Goal: Task Accomplishment & Management: Manage account settings

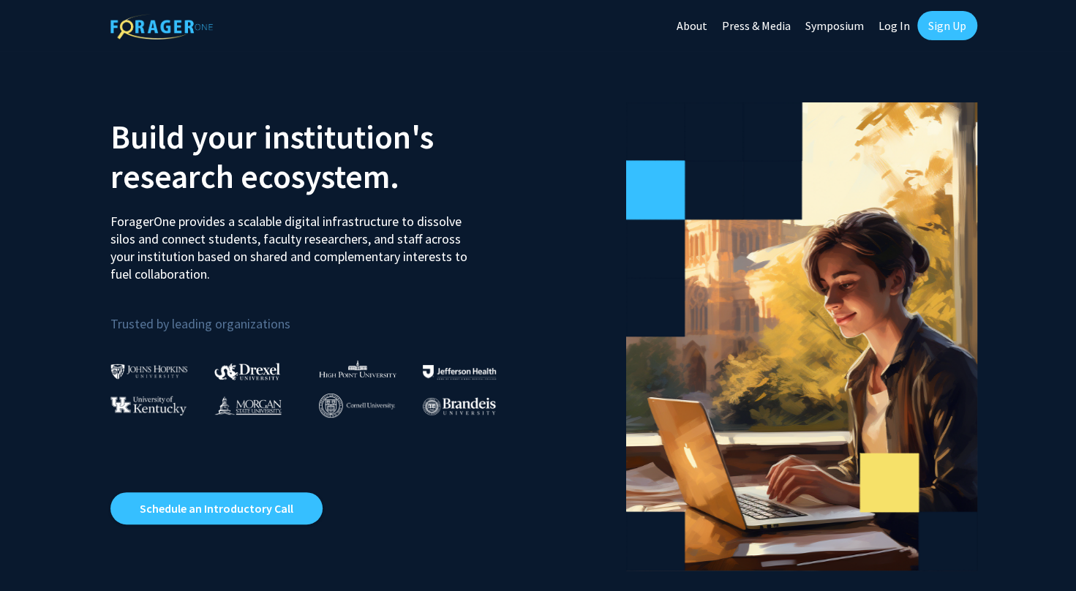
click at [891, 20] on link "Log In" at bounding box center [894, 25] width 46 height 51
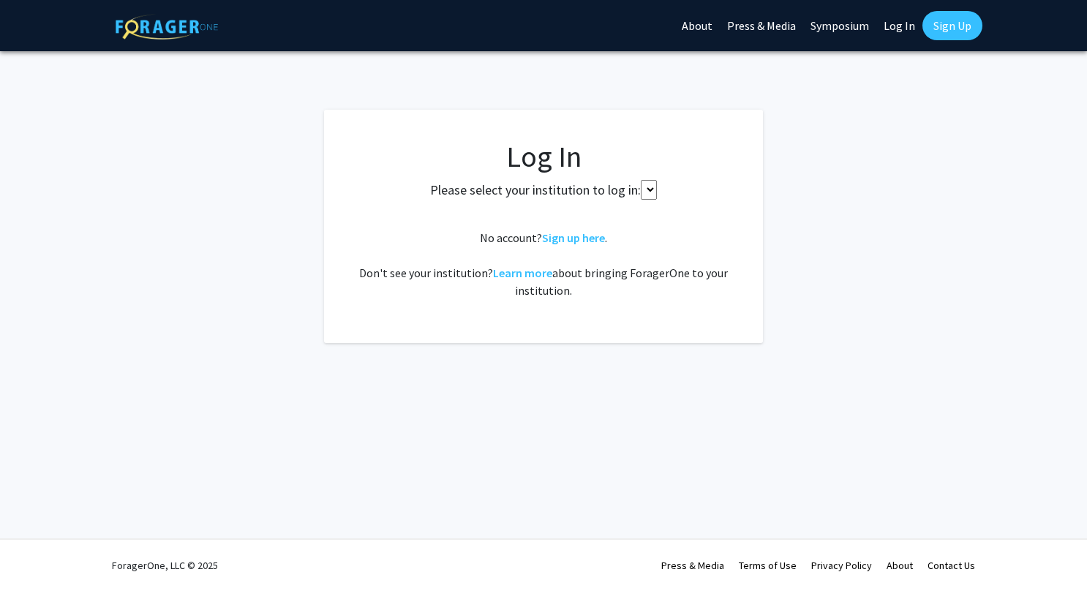
select select
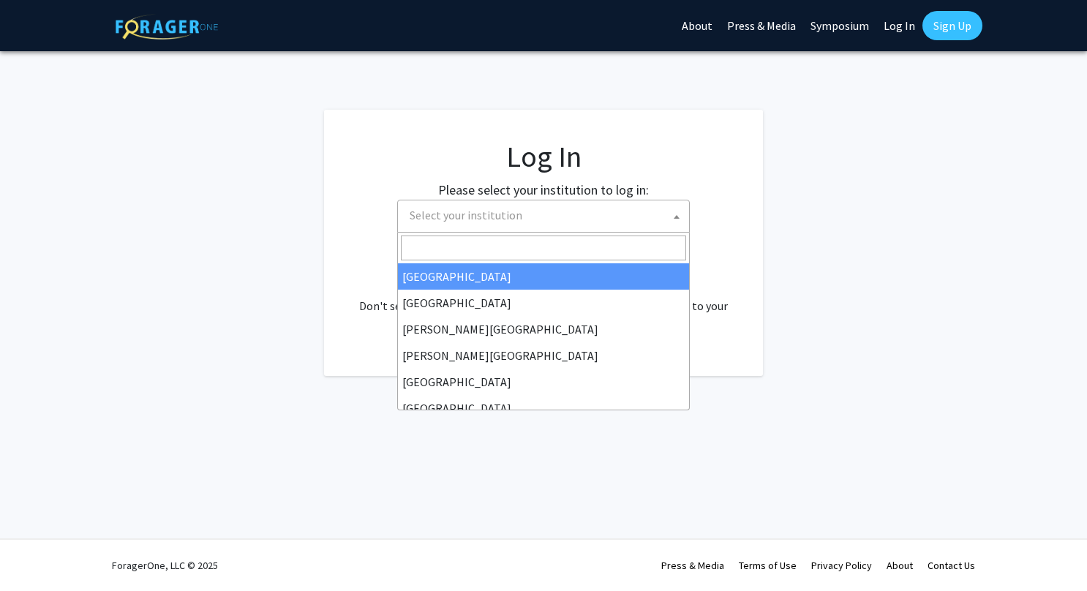
click at [485, 221] on span "Select your institution" at bounding box center [466, 215] width 113 height 15
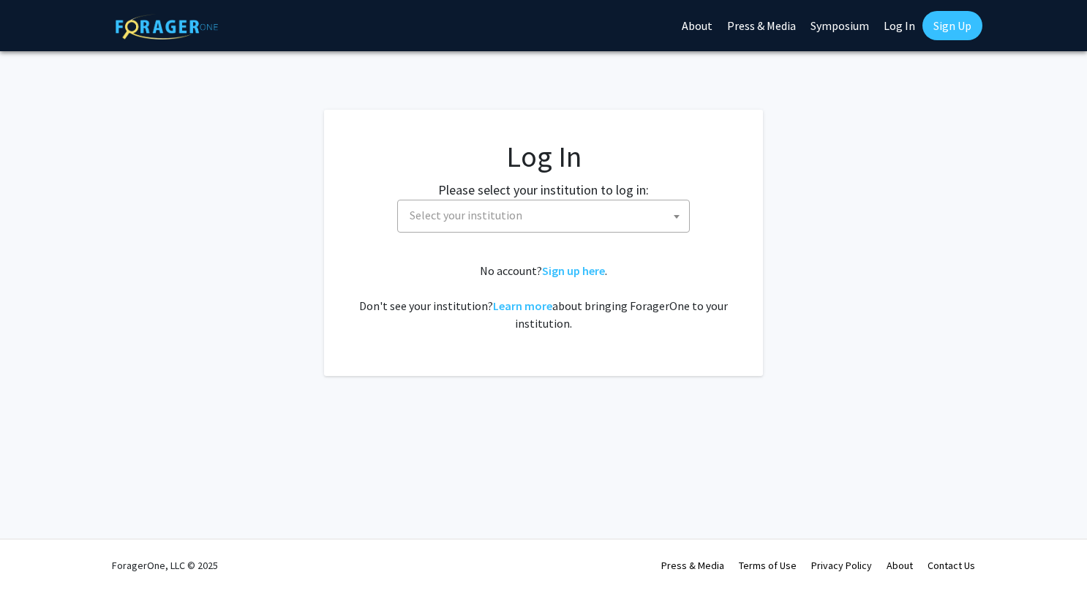
click at [448, 211] on span "Select your institution" at bounding box center [466, 215] width 113 height 15
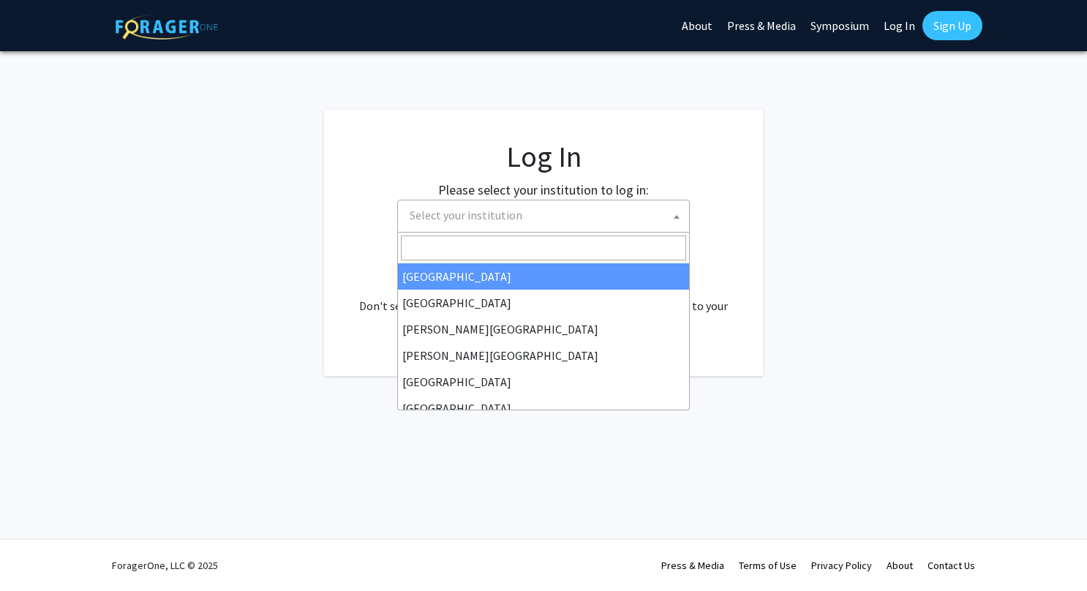
click at [448, 211] on span "Select your institution" at bounding box center [466, 215] width 113 height 15
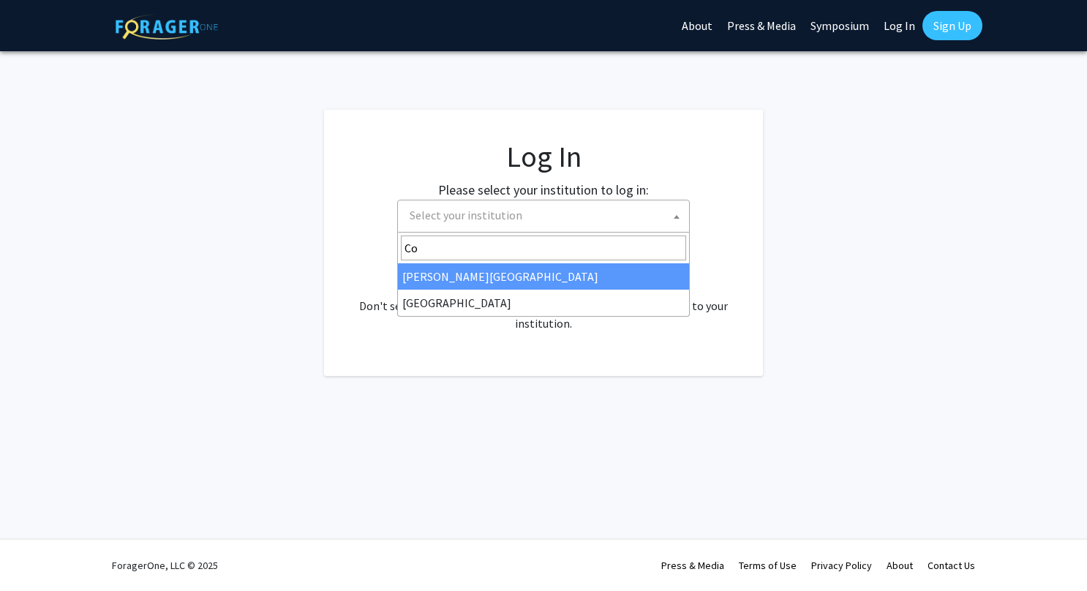
type input "C"
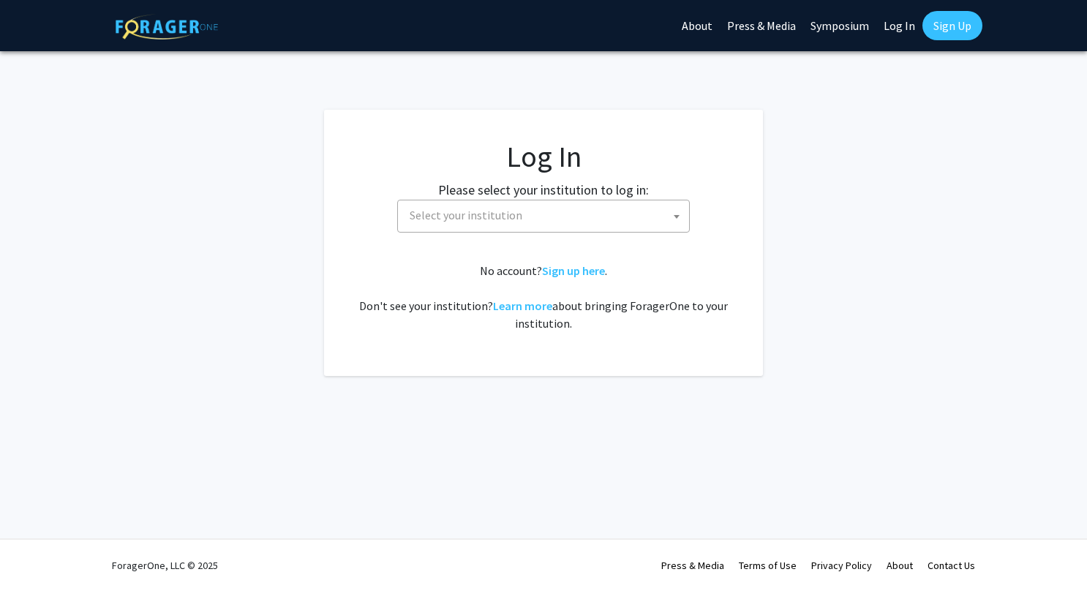
click at [256, 320] on fg-login "Log In Please select your institution to log in: [GEOGRAPHIC_DATA] [GEOGRAPHIC_…" at bounding box center [543, 243] width 1087 height 266
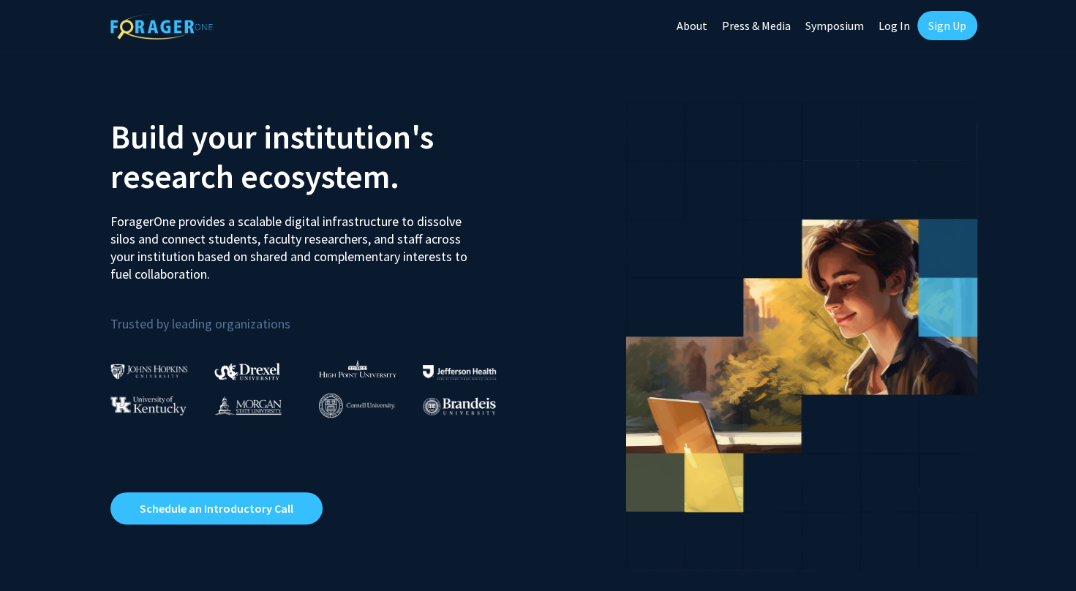
click at [958, 29] on link "Sign Up" at bounding box center [947, 25] width 60 height 29
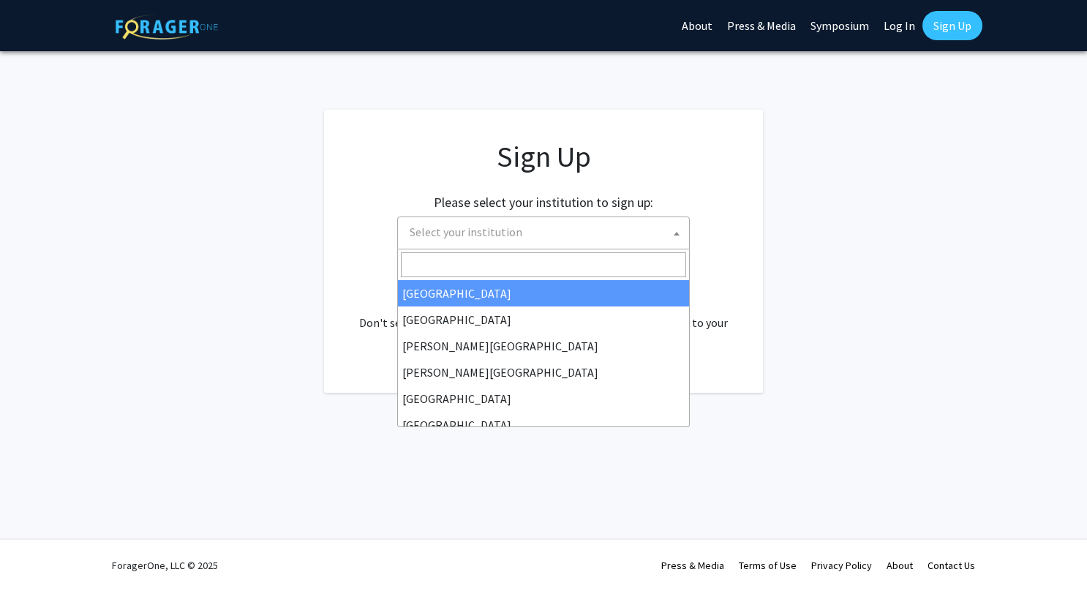
click at [512, 236] on span "Select your institution" at bounding box center [466, 232] width 113 height 15
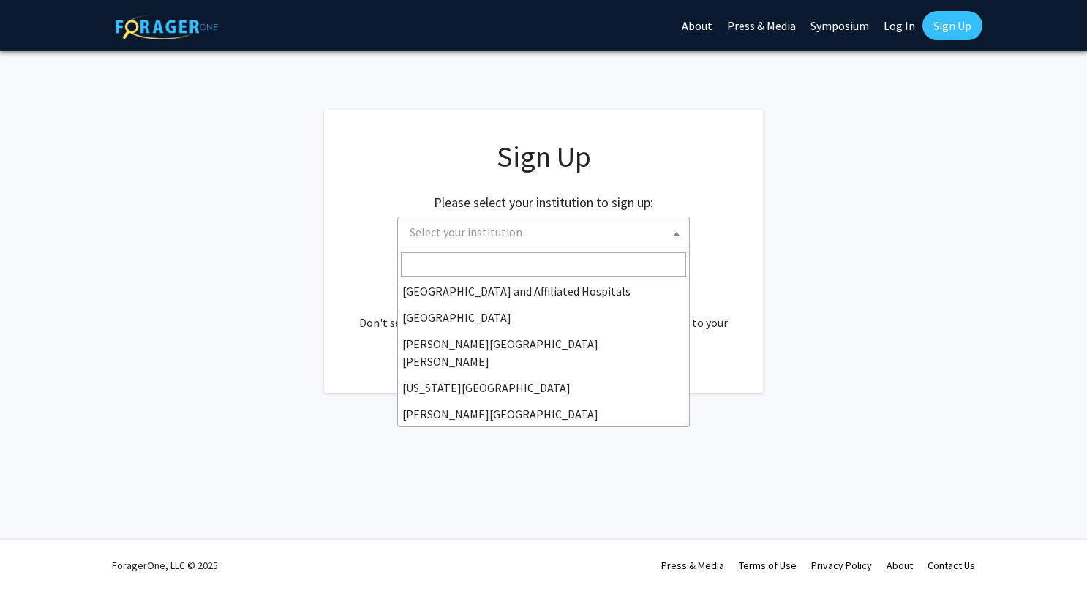
scroll to position [241, 0]
